Goal: Transaction & Acquisition: Purchase product/service

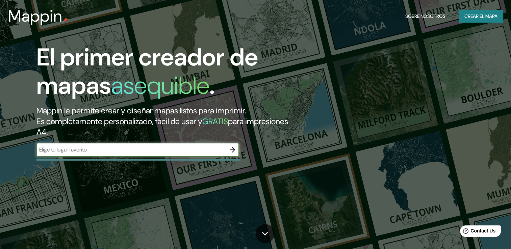
click at [468, 12] on font "Crear el mapa" at bounding box center [480, 16] width 33 height 8
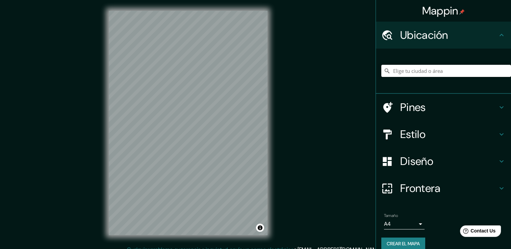
click at [415, 73] on input "Elige tu ciudad o área" at bounding box center [446, 71] width 130 height 12
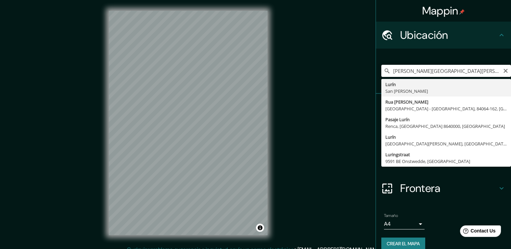
click at [419, 73] on input "[PERSON_NAME][GEOGRAPHIC_DATA][PERSON_NAME][GEOGRAPHIC_DATA]" at bounding box center [446, 71] width 130 height 12
drag, startPoint x: 467, startPoint y: 74, endPoint x: 396, endPoint y: 72, distance: 70.9
click at [396, 72] on input "[PERSON_NAME][GEOGRAPHIC_DATA][PERSON_NAME][GEOGRAPHIC_DATA]" at bounding box center [446, 71] width 130 height 12
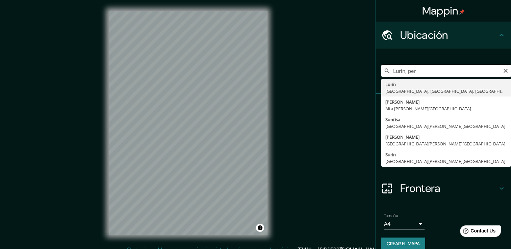
type input "Lurin, [GEOGRAPHIC_DATA], [GEOGRAPHIC_DATA], [GEOGRAPHIC_DATA]"
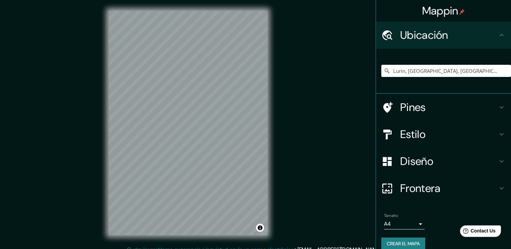
click at [491, 132] on h4 "Estilo" at bounding box center [448, 135] width 97 height 14
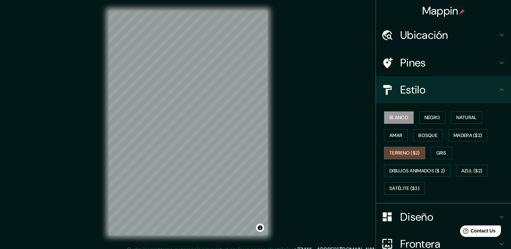
click at [412, 153] on font "Terreno ($2)" at bounding box center [404, 153] width 30 height 8
click at [384, 113] on button "Blanco" at bounding box center [399, 117] width 30 height 12
click at [411, 190] on font "Satélite ($3)" at bounding box center [404, 188] width 30 height 8
click at [397, 122] on button "Blanco" at bounding box center [399, 117] width 30 height 12
click at [411, 192] on button "Satélite ($3)" at bounding box center [404, 188] width 41 height 12
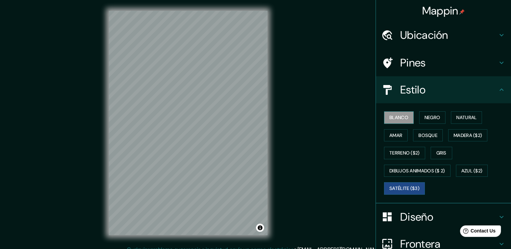
click at [393, 117] on font "Blanco" at bounding box center [398, 117] width 19 height 8
drag, startPoint x: 413, startPoint y: 180, endPoint x: 409, endPoint y: 186, distance: 7.1
click at [413, 180] on div "Blanco Negro Natural [PERSON_NAME] ($2) Terreno ($2) Gris Dibujos animados ($ 2…" at bounding box center [446, 153] width 130 height 89
click at [409, 187] on font "Satélite ($3)" at bounding box center [404, 188] width 30 height 8
click at [393, 118] on font "Blanco" at bounding box center [398, 117] width 19 height 8
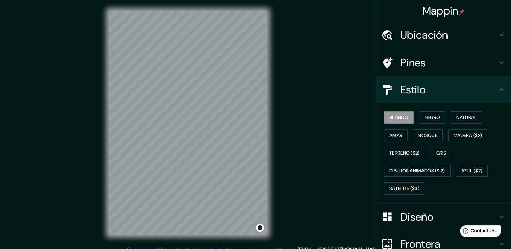
click at [412, 179] on div "Blanco Negro Natural [PERSON_NAME] ($2) Terreno ($2) Gris Dibujos animados ($ 2…" at bounding box center [446, 153] width 130 height 89
drag, startPoint x: 406, startPoint y: 183, endPoint x: 299, endPoint y: 170, distance: 108.2
click at [406, 184] on font "Satélite ($3)" at bounding box center [404, 188] width 30 height 8
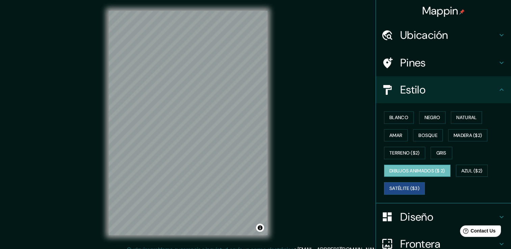
click at [410, 175] on button "Dibujos animados ($ 2)" at bounding box center [417, 171] width 67 height 12
click at [394, 153] on font "Terreno ($2)" at bounding box center [404, 153] width 30 height 8
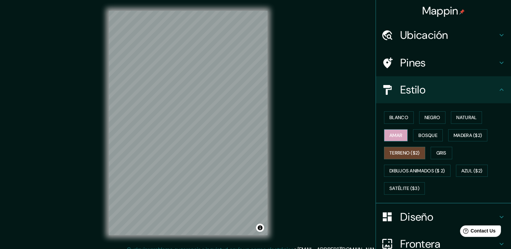
click at [397, 133] on button "Amar" at bounding box center [396, 135] width 24 height 12
click at [418, 136] on font "Bosque" at bounding box center [427, 135] width 19 height 8
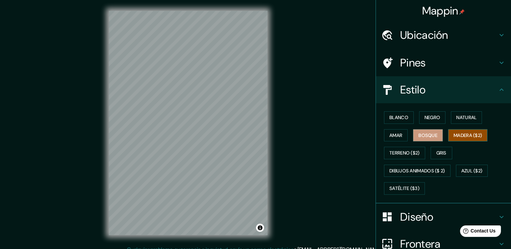
click at [461, 132] on font "Madera ($2)" at bounding box center [467, 135] width 28 height 8
click at [456, 119] on font "Natural" at bounding box center [466, 117] width 20 height 8
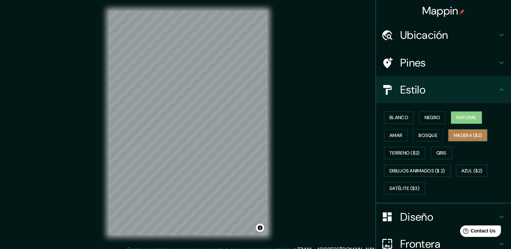
click at [458, 140] on button "Madera ($2)" at bounding box center [467, 135] width 39 height 12
click at [424, 114] on font "Negro" at bounding box center [432, 117] width 16 height 8
click at [435, 122] on button "Negro" at bounding box center [432, 117] width 27 height 12
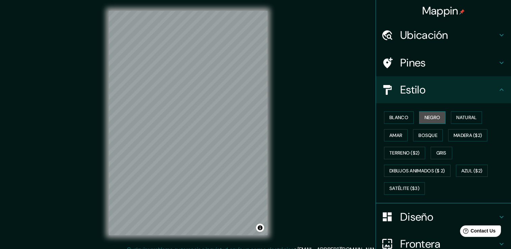
click at [432, 120] on font "Negro" at bounding box center [432, 117] width 16 height 8
click at [453, 131] on font "Madera ($2)" at bounding box center [467, 135] width 28 height 8
click at [476, 173] on font "Azul ($2)" at bounding box center [471, 171] width 21 height 8
click at [396, 117] on font "Blanco" at bounding box center [398, 117] width 19 height 8
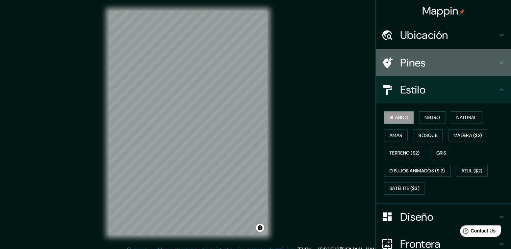
click at [478, 65] on h4 "Pines" at bounding box center [448, 63] width 97 height 14
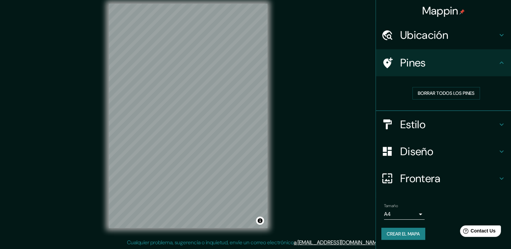
scroll to position [7, 0]
click at [437, 181] on h4 "Frontera" at bounding box center [448, 179] width 97 height 14
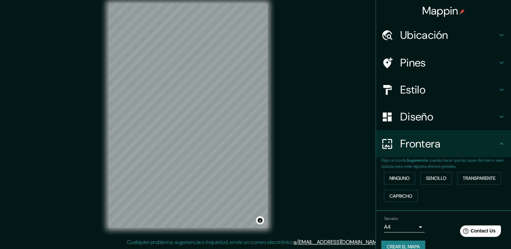
click at [450, 115] on h4 "Diseño" at bounding box center [448, 117] width 97 height 14
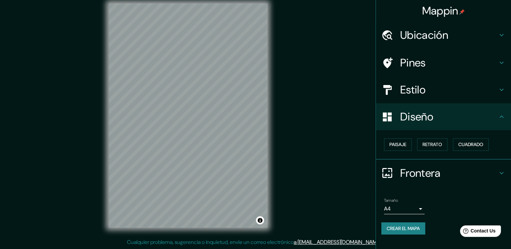
click at [463, 83] on h4 "Estilo" at bounding box center [448, 90] width 97 height 14
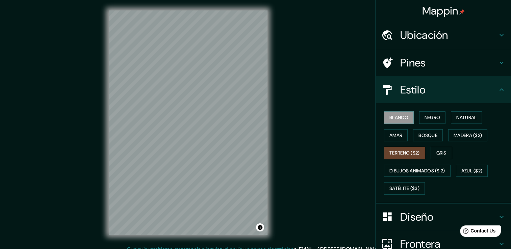
scroll to position [0, 0]
